Goal: Answer question/provide support

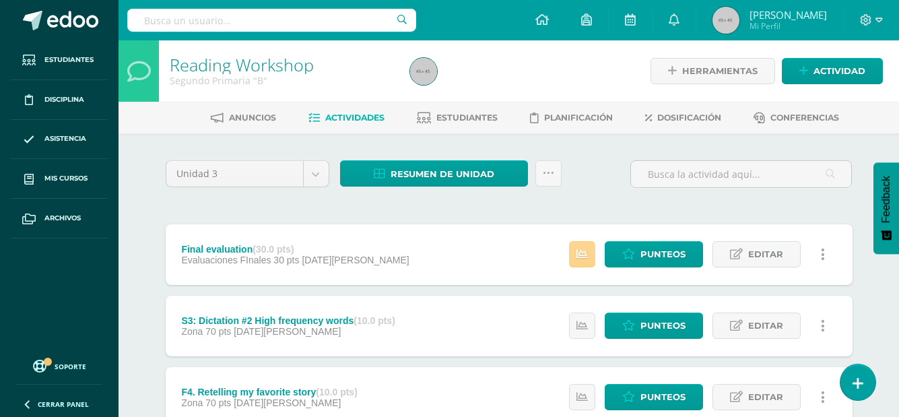
click at [579, 254] on icon at bounding box center [581, 253] width 11 height 11
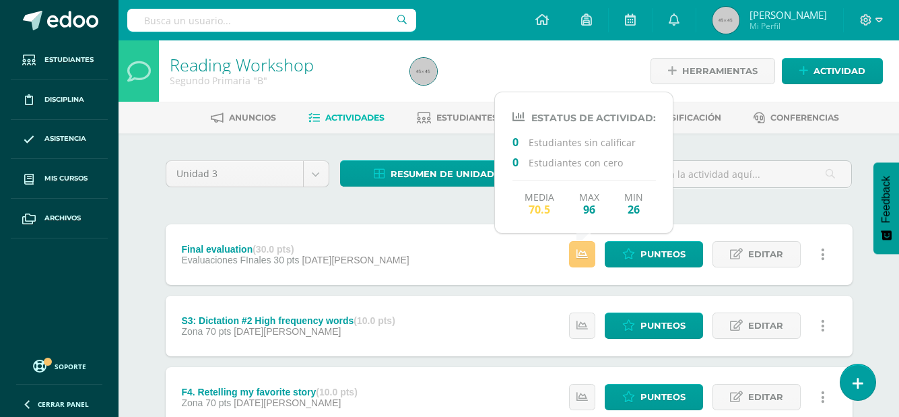
click at [504, 275] on div "Final evaluation (30.0 pts) Evaluaciones FInales 30 pts 11 de Agosto Punteos Ed…" at bounding box center [509, 254] width 687 height 61
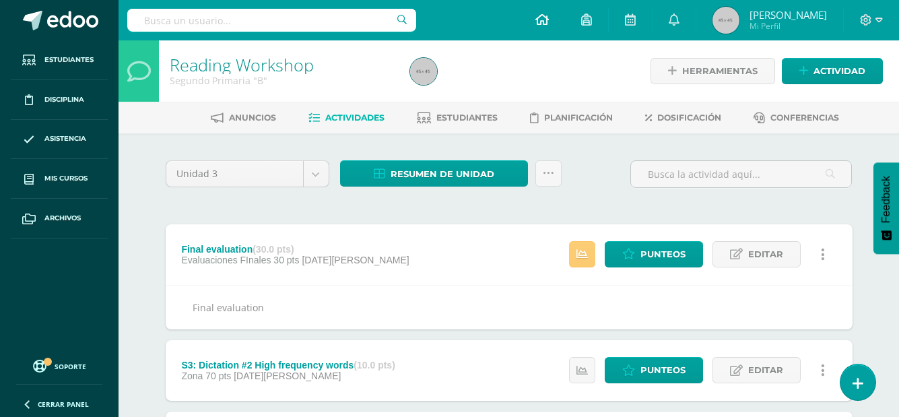
click at [565, 9] on link at bounding box center [542, 20] width 46 height 40
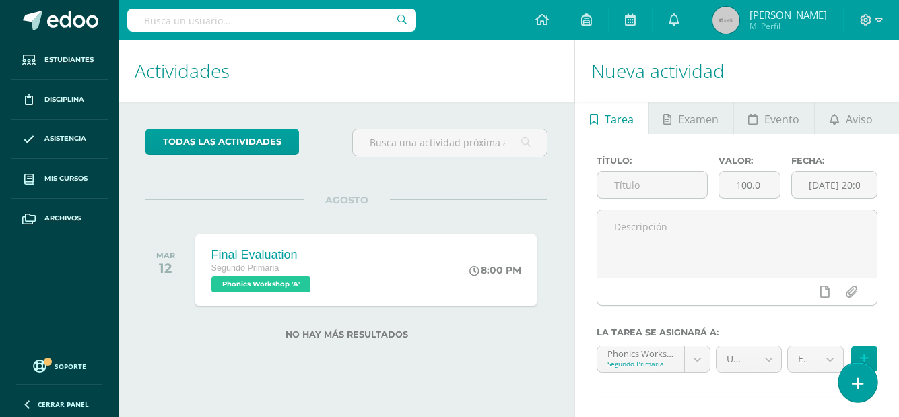
click at [855, 384] on icon at bounding box center [858, 383] width 12 height 15
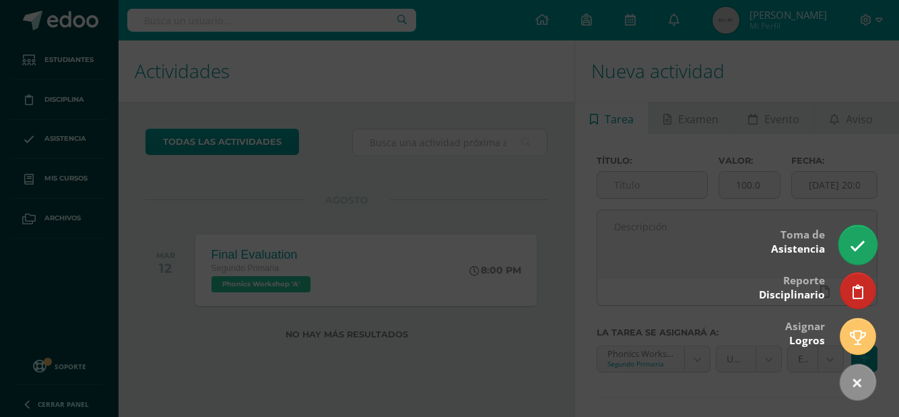
click at [858, 246] on icon at bounding box center [857, 245] width 15 height 15
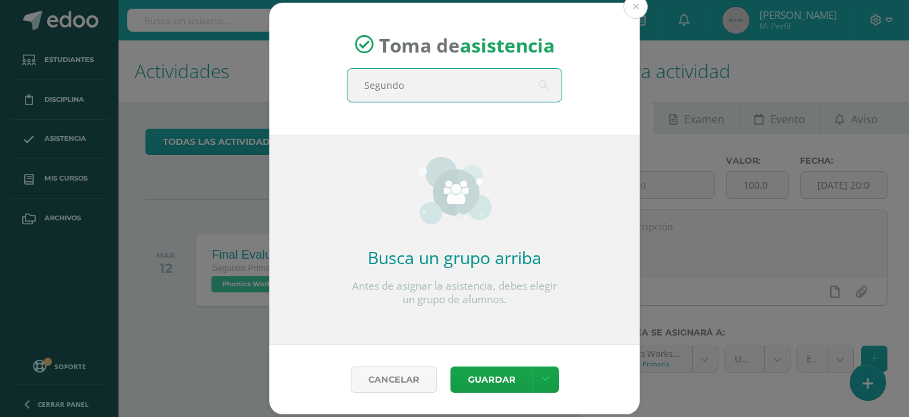
type input "Segundo B"
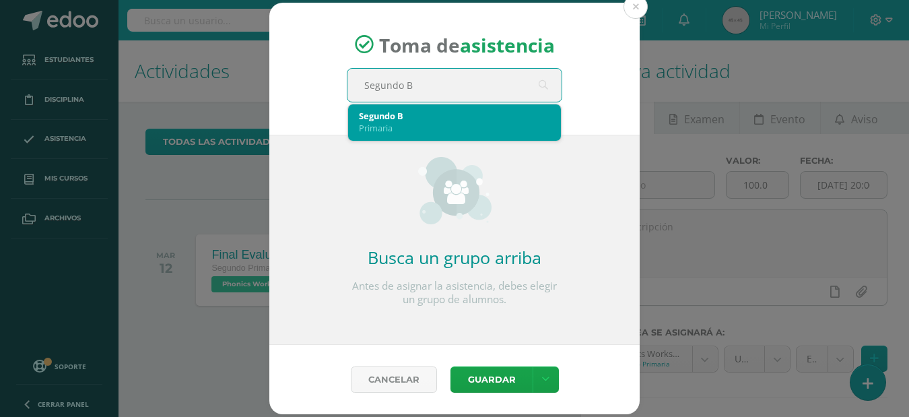
click at [400, 118] on div "Segundo B" at bounding box center [454, 116] width 191 height 12
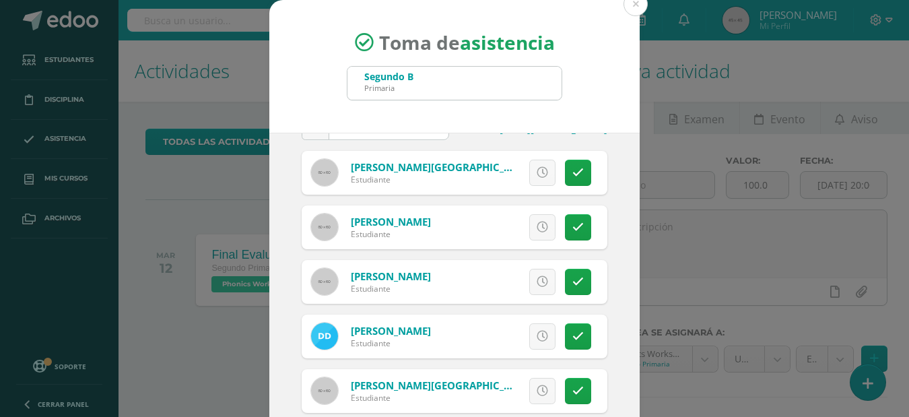
scroll to position [48, 0]
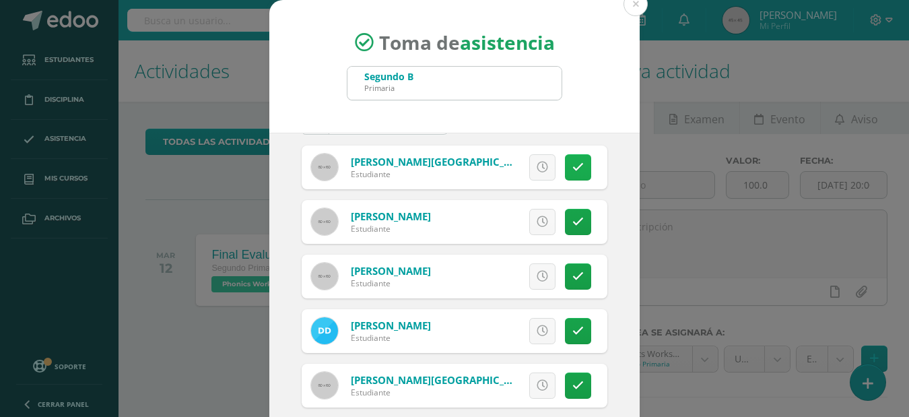
click at [572, 165] on icon at bounding box center [577, 167] width 11 height 11
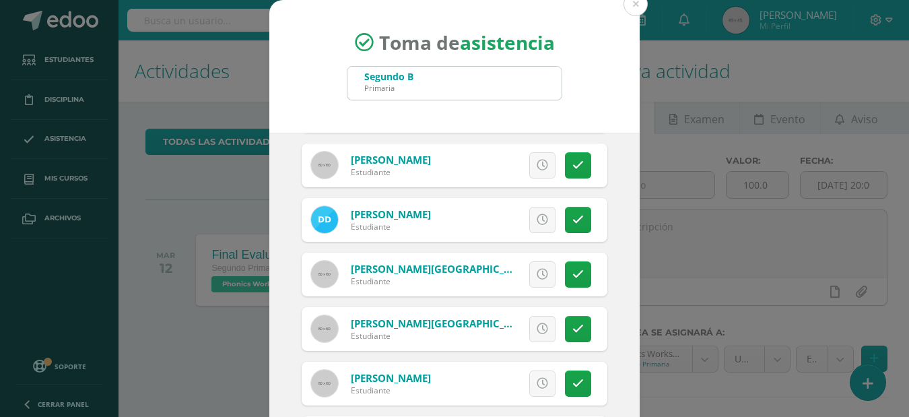
scroll to position [159, 0]
click at [569, 279] on link at bounding box center [578, 274] width 26 height 26
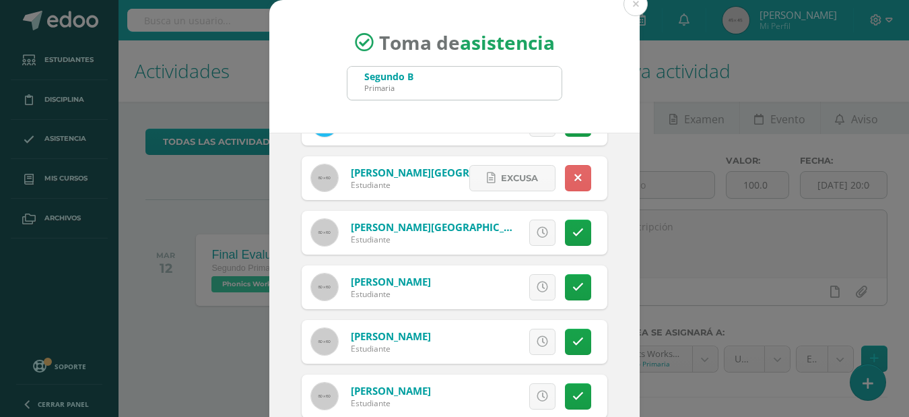
scroll to position [259, 0]
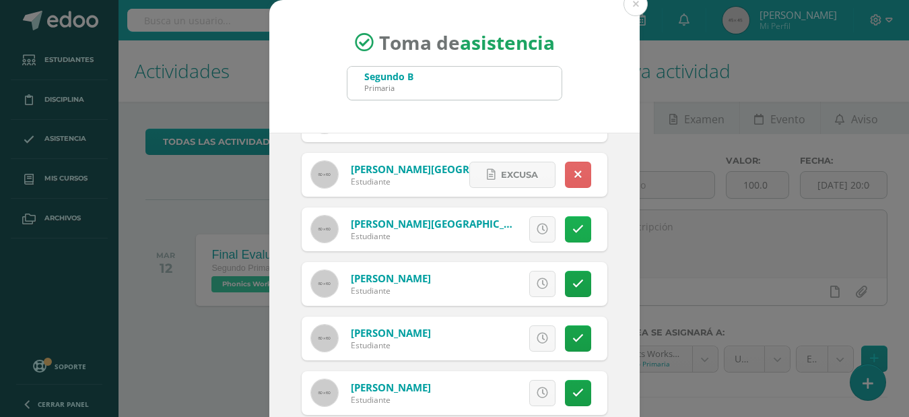
click at [572, 228] on icon at bounding box center [577, 229] width 11 height 11
click at [574, 178] on icon at bounding box center [577, 174] width 7 height 11
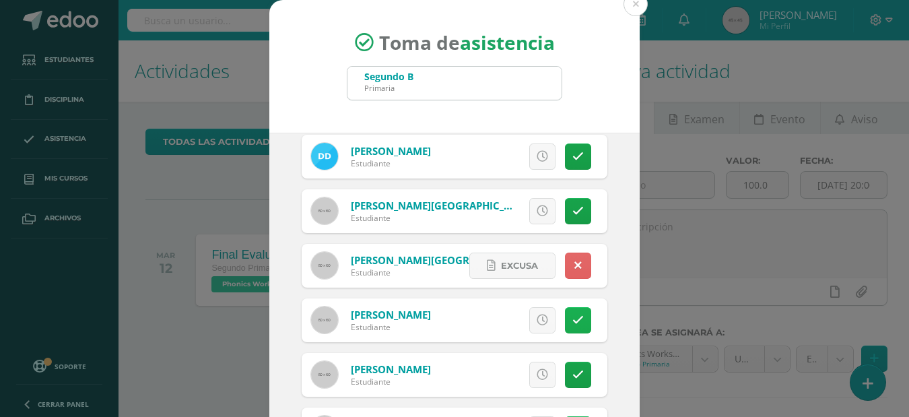
scroll to position [221, 0]
click at [570, 265] on link at bounding box center [578, 266] width 26 height 26
click at [572, 207] on icon at bounding box center [577, 211] width 11 height 11
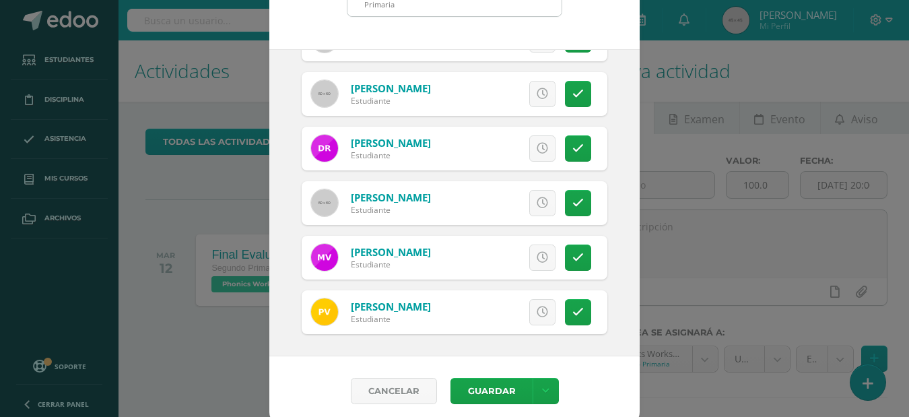
scroll to position [92, 0]
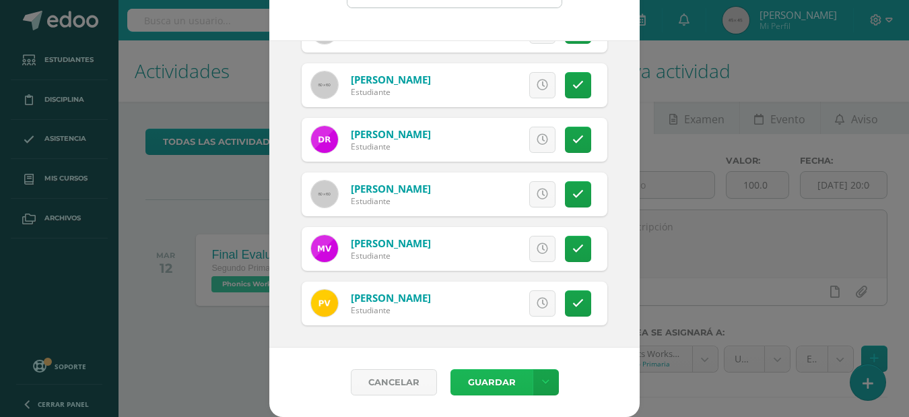
click at [489, 384] on button "Guardar" at bounding box center [491, 382] width 82 height 26
